Goal: Use online tool/utility: Utilize a website feature to perform a specific function

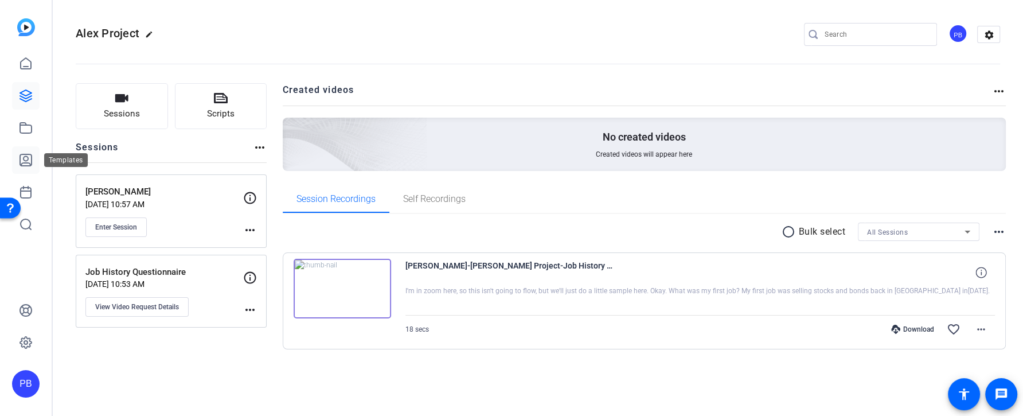
click at [32, 158] on icon at bounding box center [25, 159] width 11 height 11
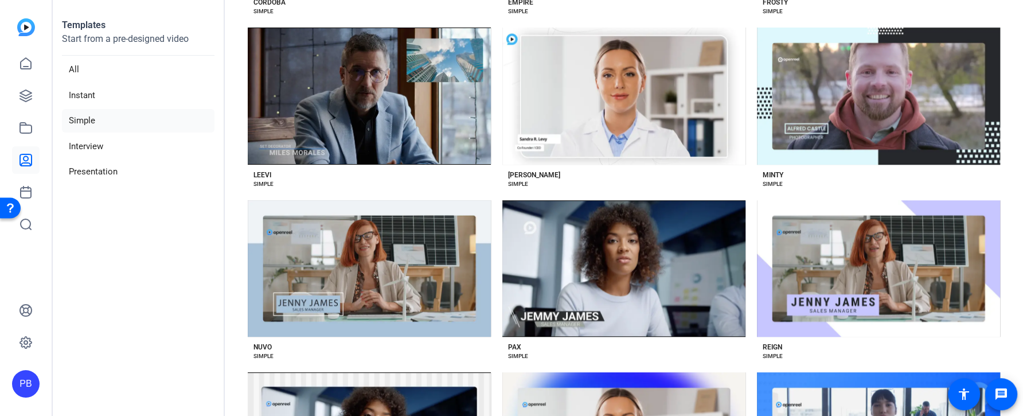
scroll to position [977, 0]
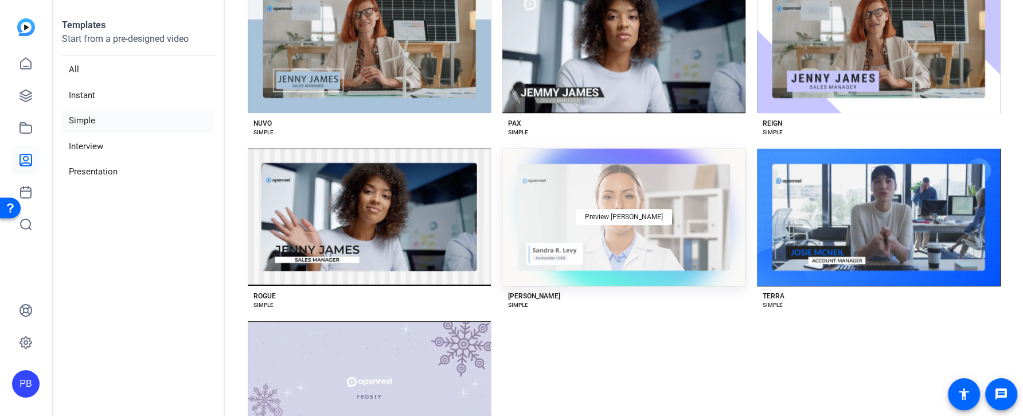
click at [568, 274] on div "Preview [PERSON_NAME]" at bounding box center [623, 216] width 243 height 137
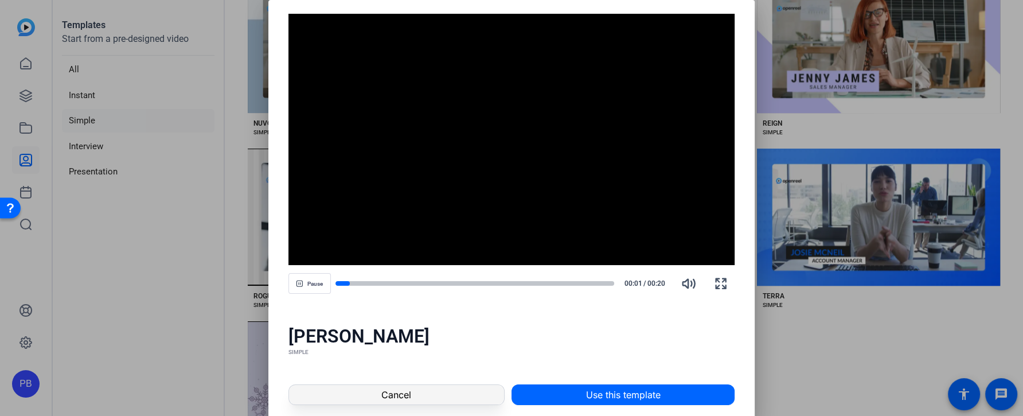
click at [484, 398] on span at bounding box center [396, 395] width 215 height 28
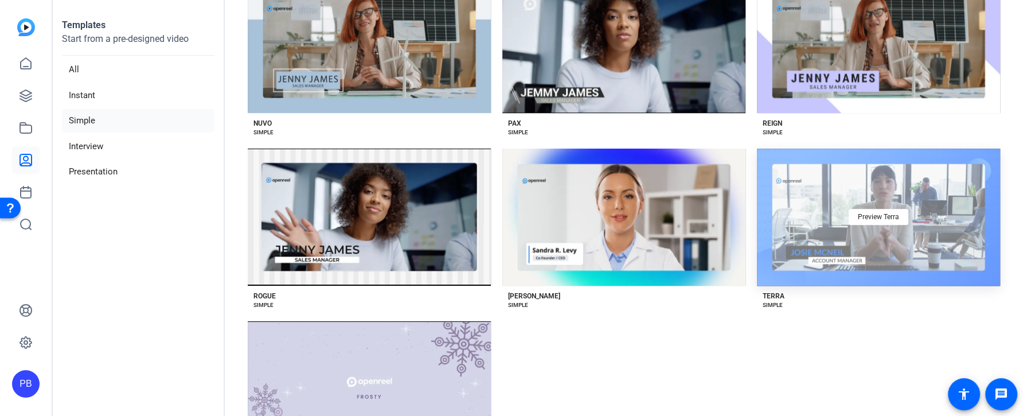
click at [792, 255] on div "Preview Terra" at bounding box center [878, 216] width 243 height 137
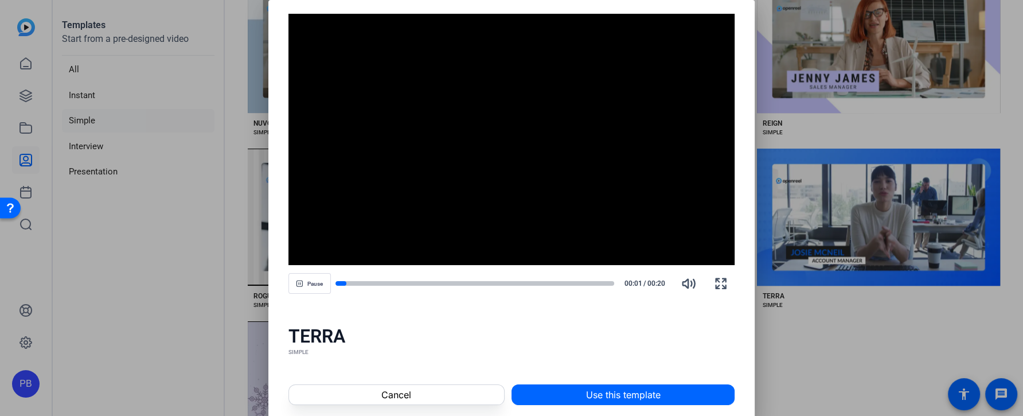
click at [508, 393] on div "Cancel Use this template" at bounding box center [511, 394] width 487 height 48
click at [494, 393] on span at bounding box center [396, 395] width 215 height 28
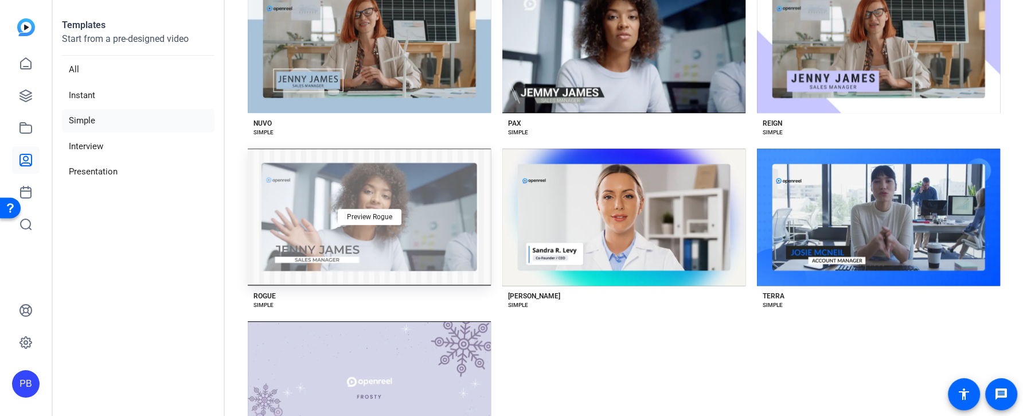
click at [466, 186] on div "Preview Rogue" at bounding box center [369, 216] width 243 height 137
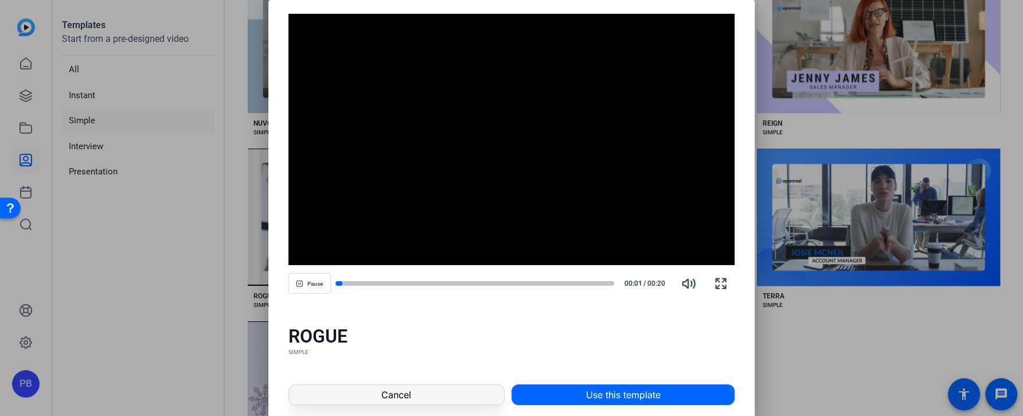
click at [463, 396] on span at bounding box center [396, 395] width 215 height 28
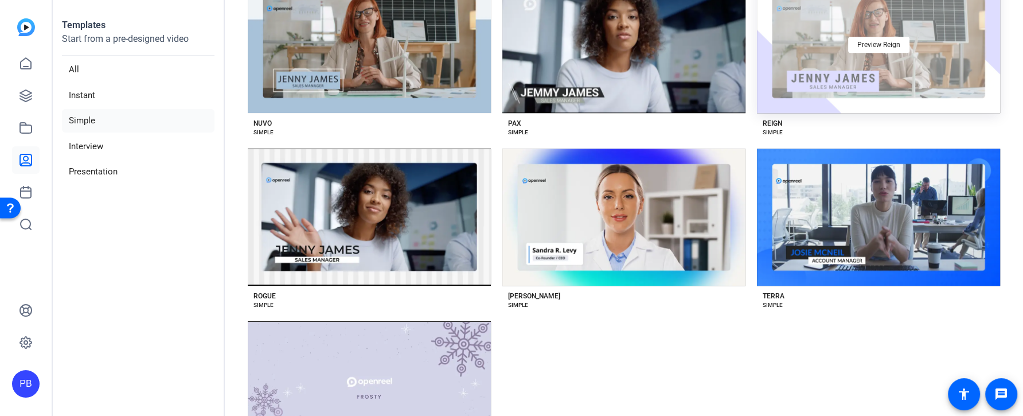
click at [761, 68] on div "Preview Reign" at bounding box center [878, 44] width 243 height 137
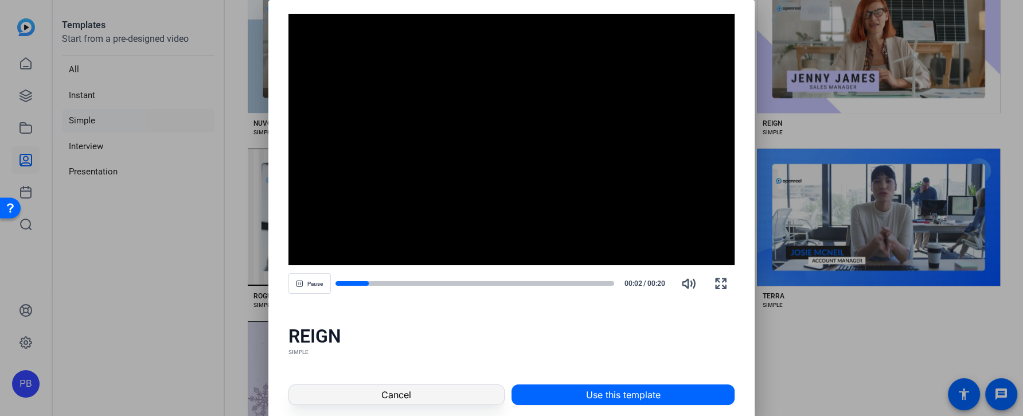
click at [405, 396] on span "Cancel" at bounding box center [396, 395] width 30 height 14
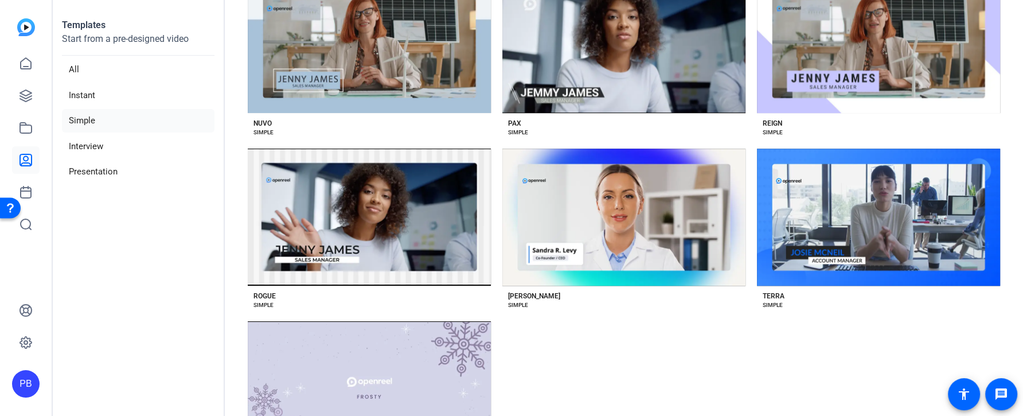
scroll to position [953, 0]
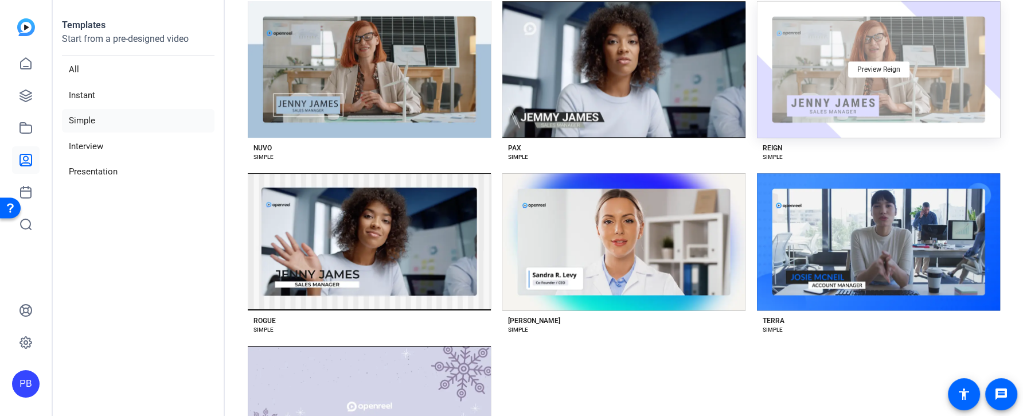
click at [801, 101] on div "Preview Reign" at bounding box center [878, 69] width 243 height 137
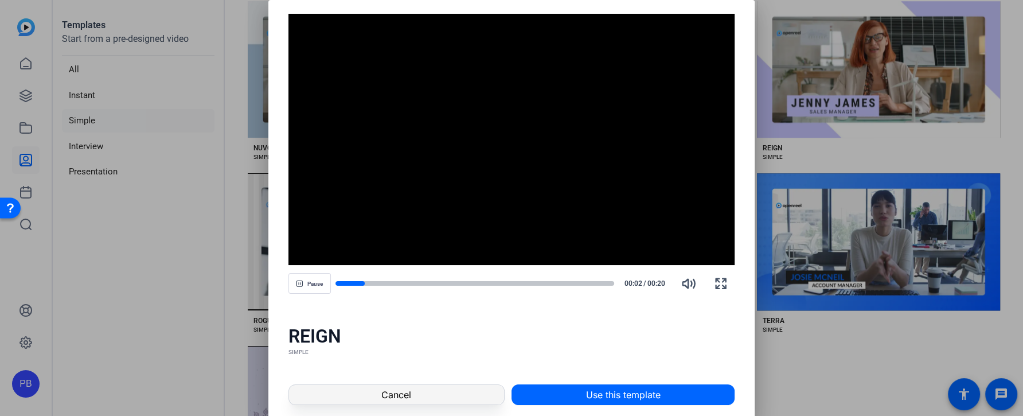
click at [448, 392] on span at bounding box center [396, 395] width 215 height 28
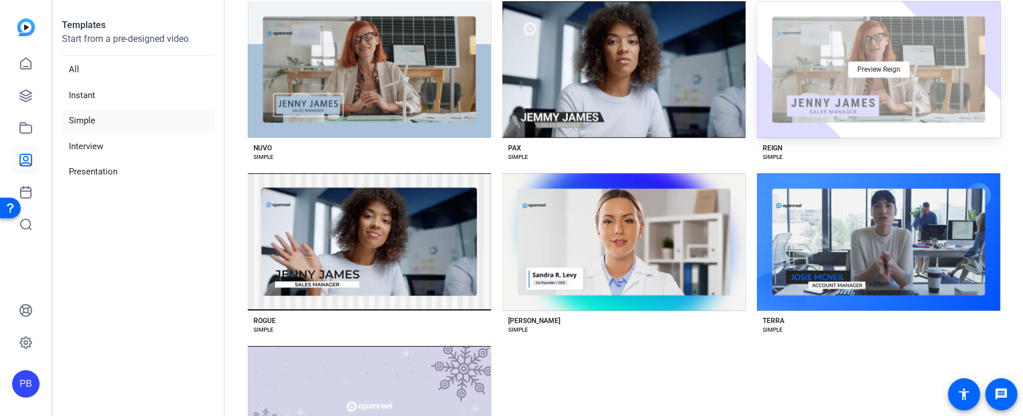
click at [836, 79] on div "Preview Reign" at bounding box center [878, 69] width 243 height 137
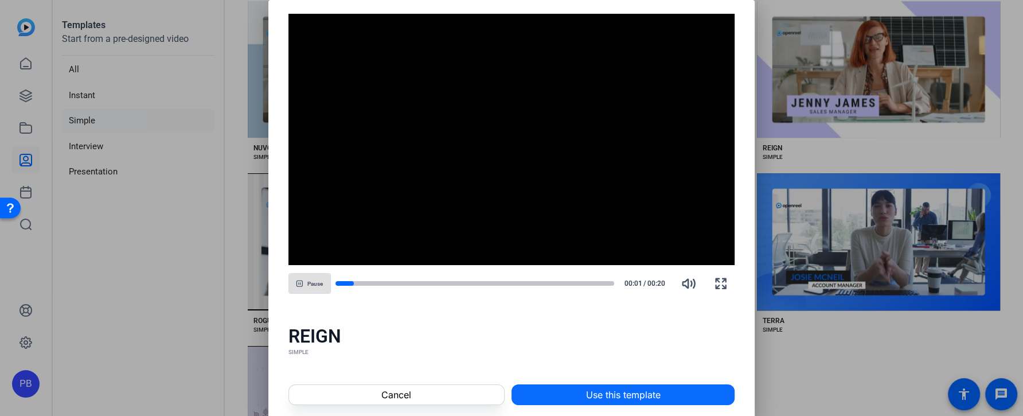
click at [617, 393] on span "Use this template" at bounding box center [623, 395] width 75 height 14
